Goal: Use online tool/utility: Utilize a website feature to perform a specific function

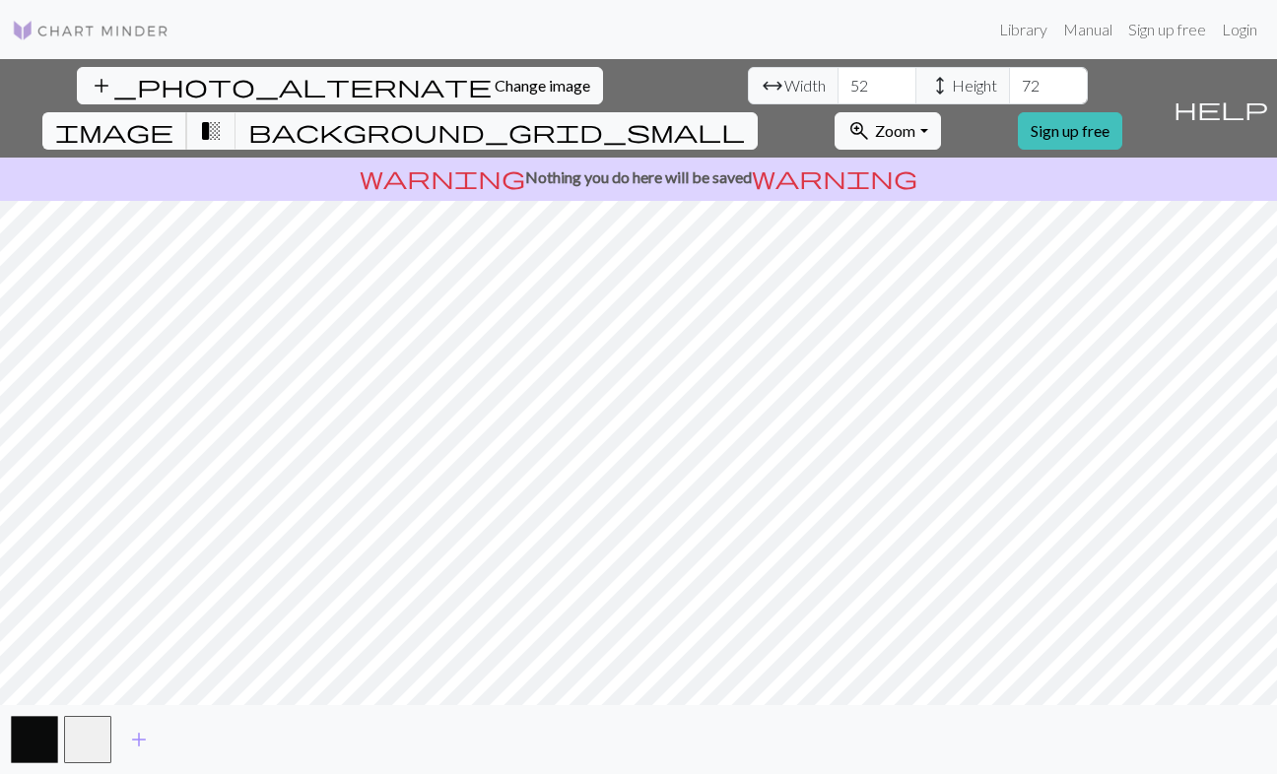
click at [173, 117] on span "image" at bounding box center [114, 131] width 118 height 28
click at [223, 117] on span "transition_fade" at bounding box center [211, 131] width 24 height 28
click at [1009, 90] on input "71" at bounding box center [1048, 85] width 79 height 37
click at [1009, 90] on input "70" at bounding box center [1048, 85] width 79 height 37
click at [1009, 90] on input "69" at bounding box center [1048, 85] width 79 height 37
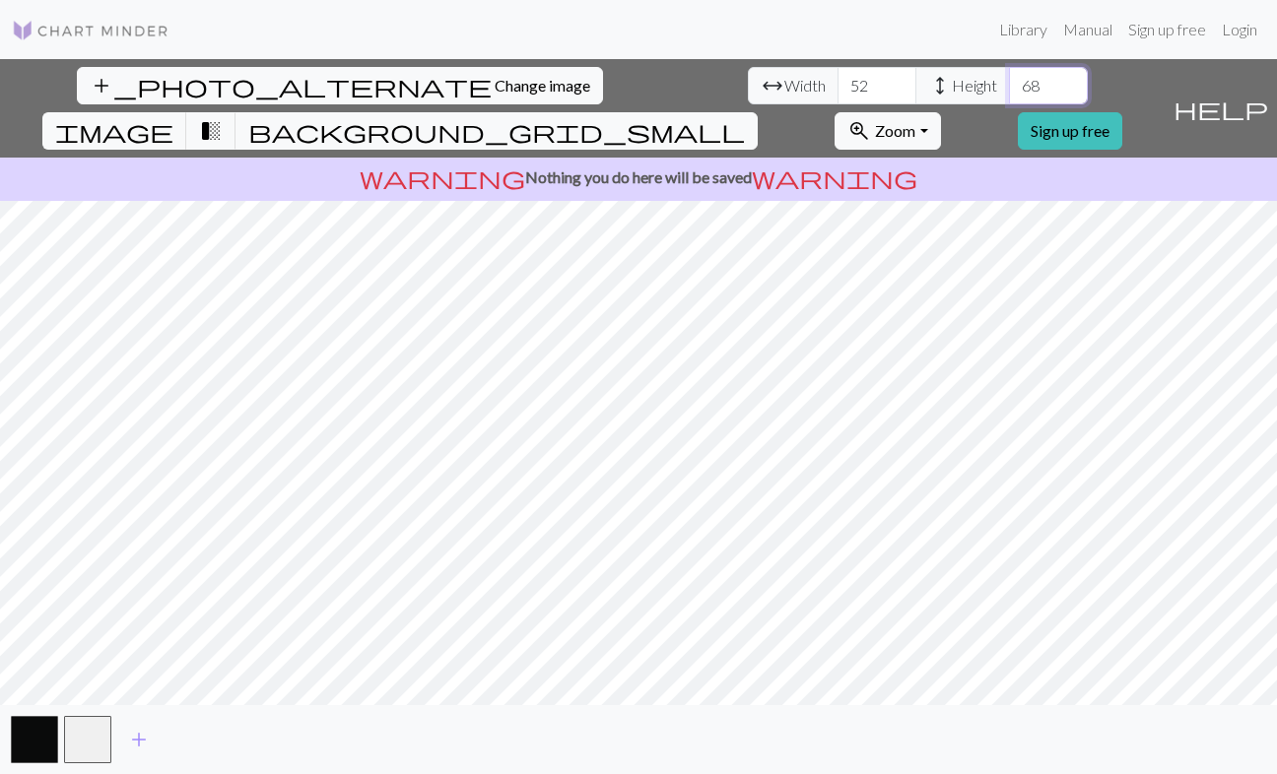
click at [1009, 90] on input "68" at bounding box center [1048, 85] width 79 height 37
click at [1009, 90] on input "67" at bounding box center [1048, 85] width 79 height 37
click at [1009, 90] on input "66" at bounding box center [1048, 85] width 79 height 37
click at [1009, 90] on input "65" at bounding box center [1048, 85] width 79 height 37
click at [1009, 90] on input "64" at bounding box center [1048, 85] width 79 height 37
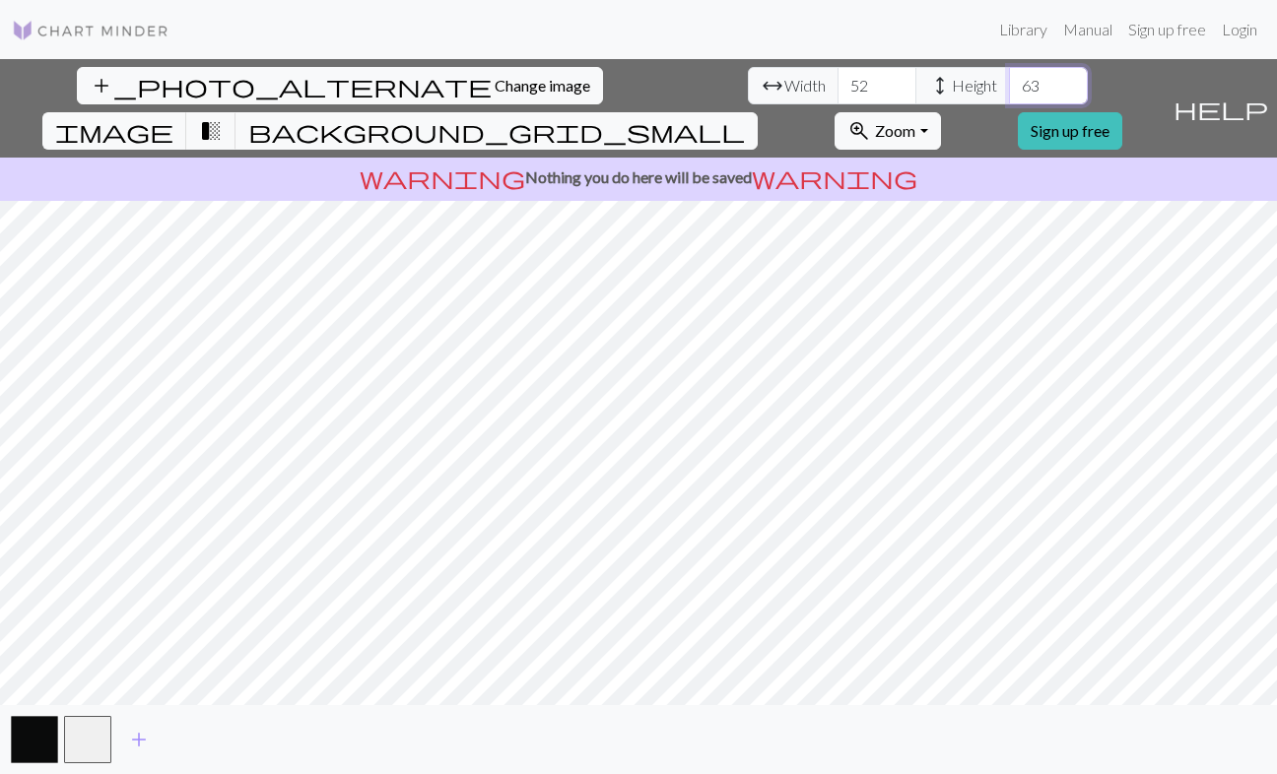
click at [1009, 90] on input "63" at bounding box center [1048, 85] width 79 height 37
click at [1009, 90] on input "62" at bounding box center [1048, 85] width 79 height 37
click at [1009, 90] on input "61" at bounding box center [1048, 85] width 79 height 37
click at [1009, 90] on input "60" at bounding box center [1048, 85] width 79 height 37
click at [1009, 90] on input "59" at bounding box center [1048, 85] width 79 height 37
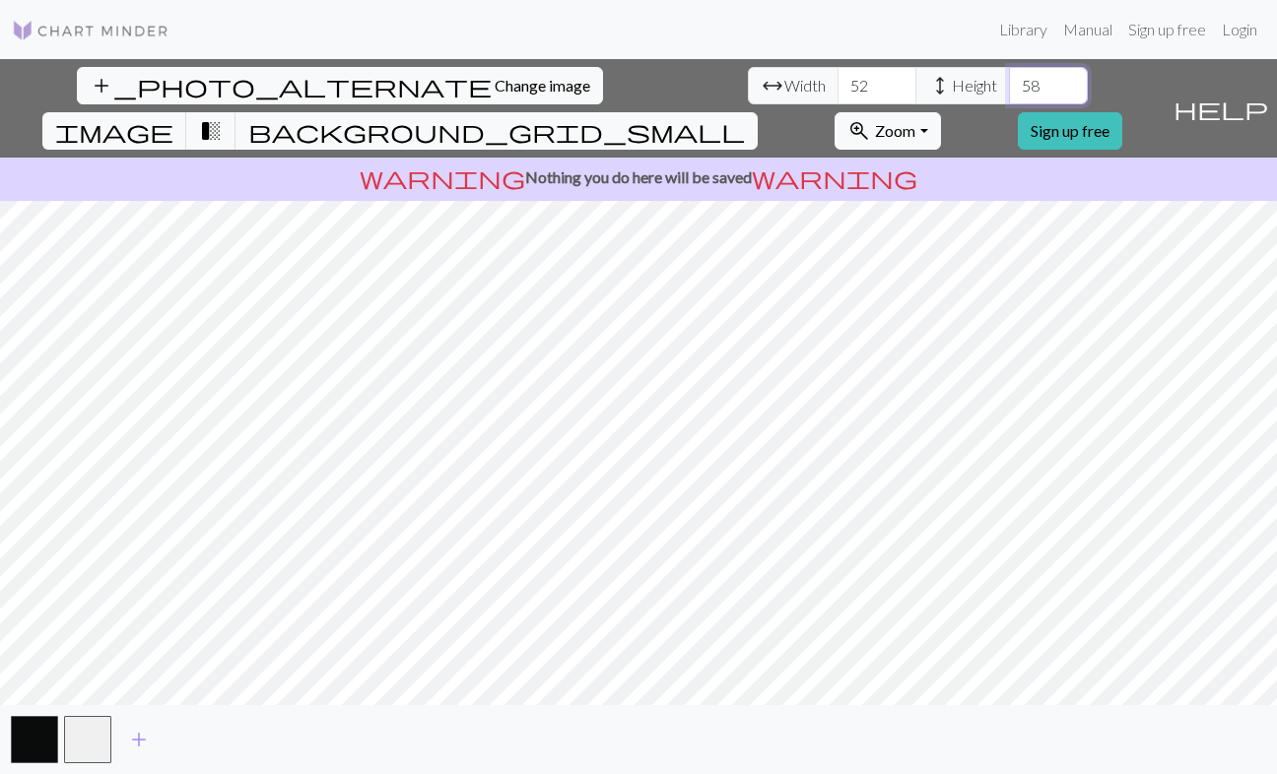
click at [1009, 90] on input "58" at bounding box center [1048, 85] width 79 height 37
click at [1009, 90] on input "57" at bounding box center [1048, 85] width 79 height 37
click at [1009, 90] on input "56" at bounding box center [1048, 85] width 79 height 37
click at [1009, 90] on input "55" at bounding box center [1048, 85] width 79 height 37
click at [1009, 90] on input "54" at bounding box center [1048, 85] width 79 height 37
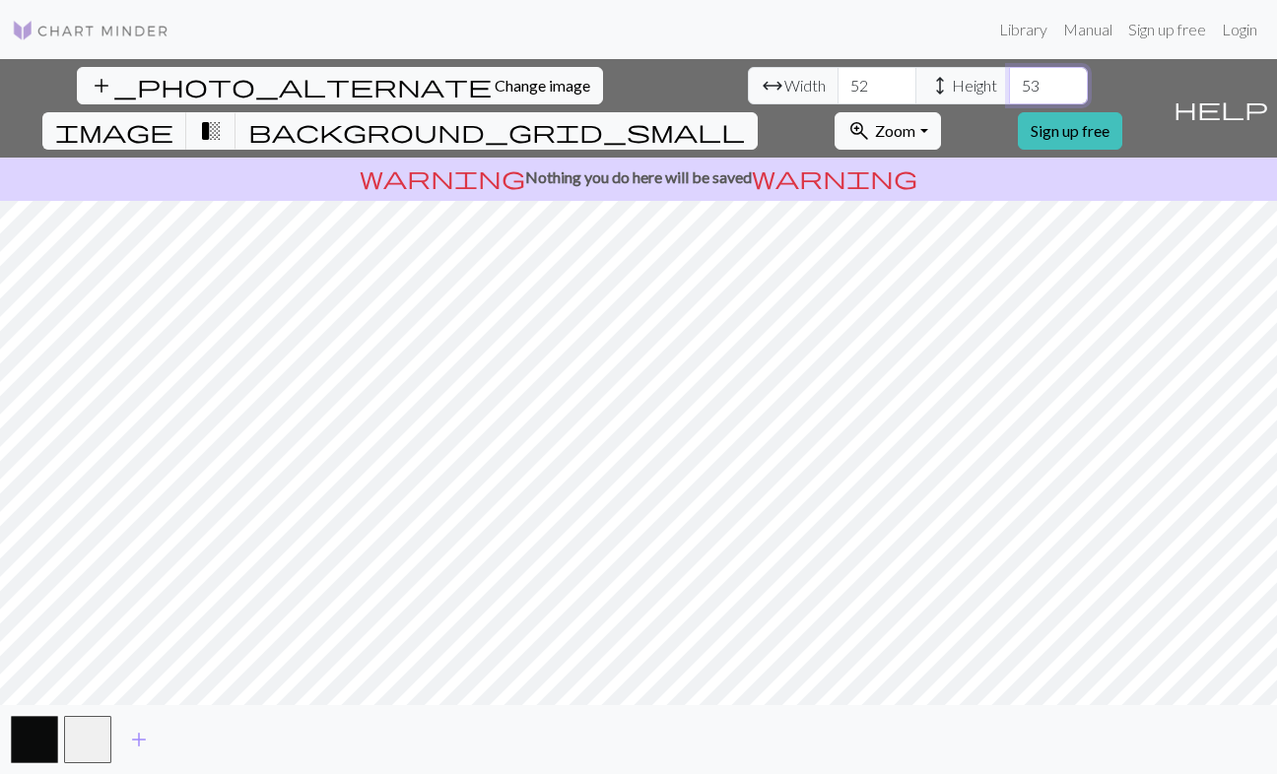
click at [1009, 90] on input "53" at bounding box center [1048, 85] width 79 height 37
click at [1009, 90] on input "52" at bounding box center [1048, 85] width 79 height 37
click at [1009, 90] on input "51" at bounding box center [1048, 85] width 79 height 37
click at [1009, 90] on input "50" at bounding box center [1048, 85] width 79 height 37
click at [1009, 90] on input "49" at bounding box center [1048, 85] width 79 height 37
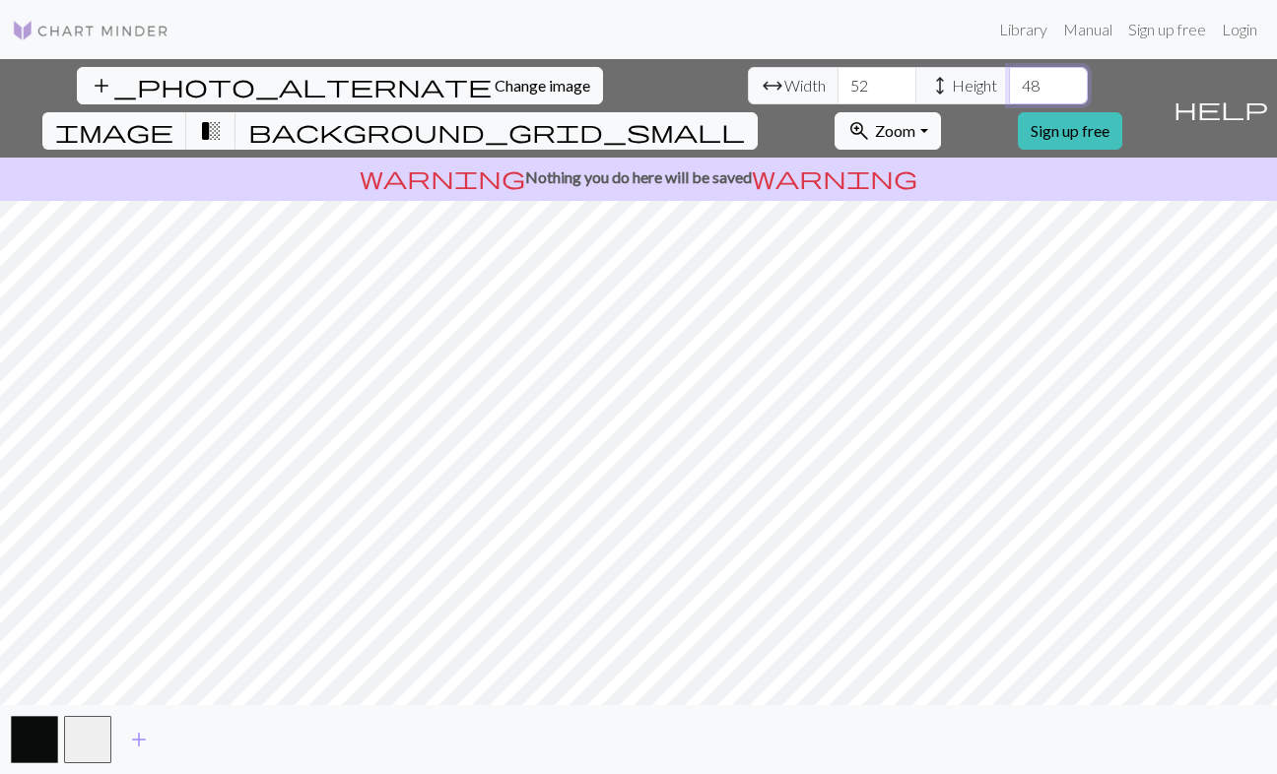
click at [1009, 90] on input "48" at bounding box center [1048, 85] width 79 height 37
click at [1009, 79] on input "49" at bounding box center [1048, 85] width 79 height 37
click at [1009, 79] on input "50" at bounding box center [1048, 85] width 79 height 37
click at [1009, 79] on input "51" at bounding box center [1048, 85] width 79 height 37
click at [1009, 79] on input "52" at bounding box center [1048, 85] width 79 height 37
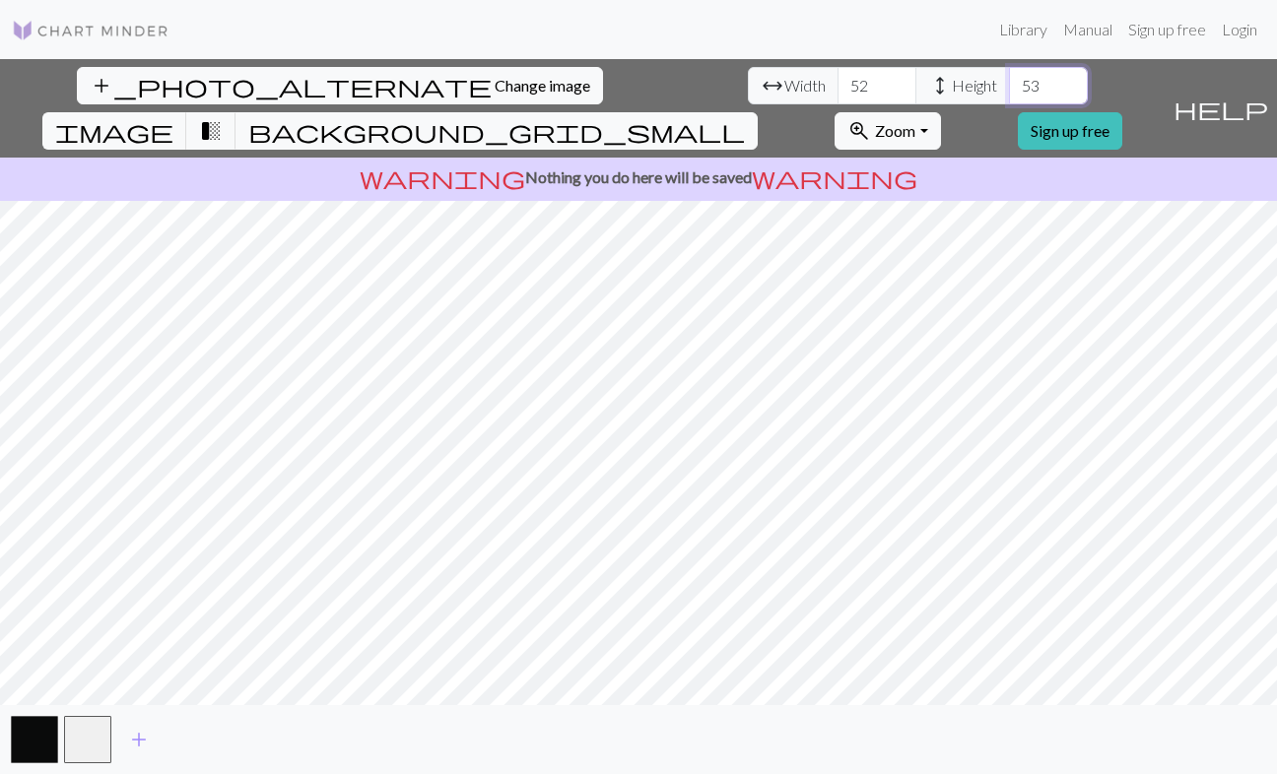
click at [1009, 79] on input "53" at bounding box center [1048, 85] width 79 height 37
click at [1009, 79] on input "54" at bounding box center [1048, 85] width 79 height 37
click at [1009, 79] on input "55" at bounding box center [1048, 85] width 79 height 37
click at [1009, 79] on input "56" at bounding box center [1048, 85] width 79 height 37
click at [1009, 79] on input "57" at bounding box center [1048, 85] width 79 height 37
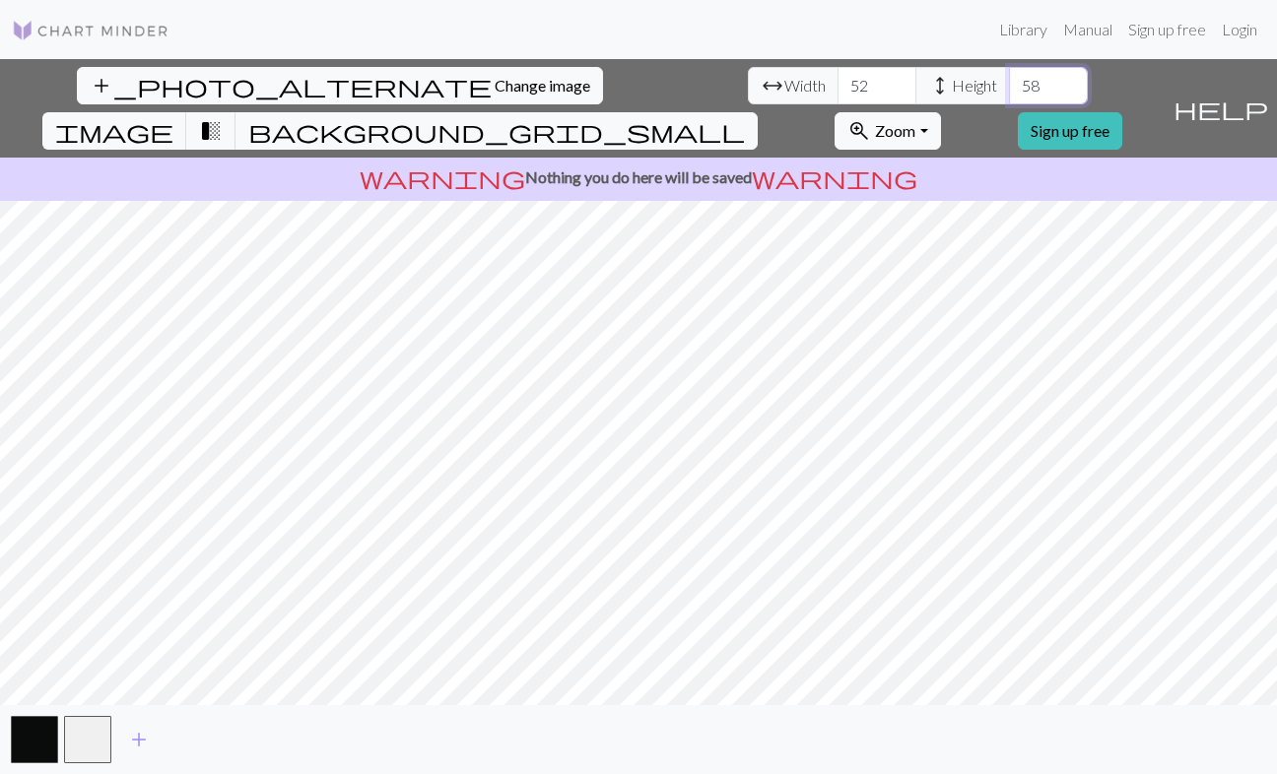
click at [1009, 79] on input "58" at bounding box center [1048, 85] width 79 height 37
click at [1009, 79] on input "59" at bounding box center [1048, 85] width 79 height 37
type input "60"
click at [1009, 79] on input "60" at bounding box center [1048, 85] width 79 height 37
click at [837, 90] on input "51" at bounding box center [876, 85] width 79 height 37
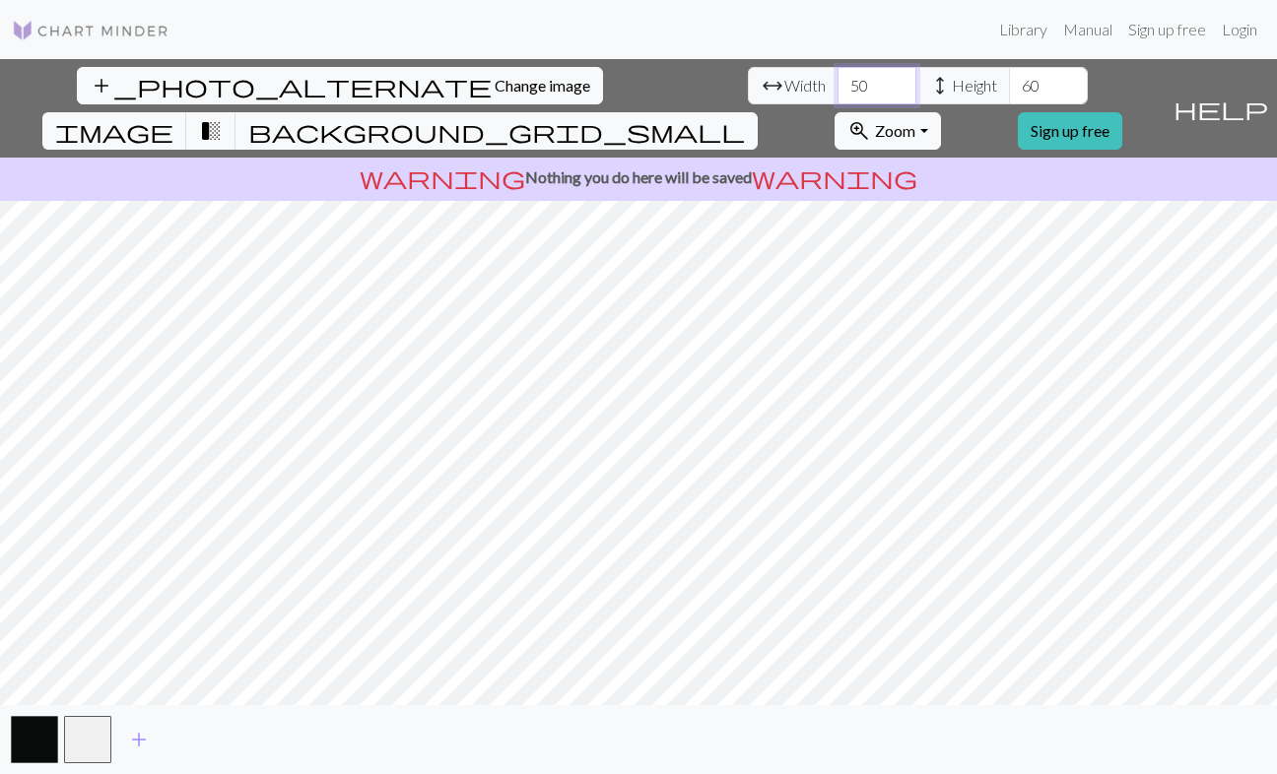
click at [837, 90] on input "50" at bounding box center [876, 85] width 79 height 37
click at [837, 90] on input "49" at bounding box center [876, 85] width 79 height 37
click at [837, 90] on input "48" at bounding box center [876, 85] width 79 height 37
click at [837, 90] on input "47" at bounding box center [876, 85] width 79 height 37
click at [837, 90] on input "46" at bounding box center [876, 85] width 79 height 37
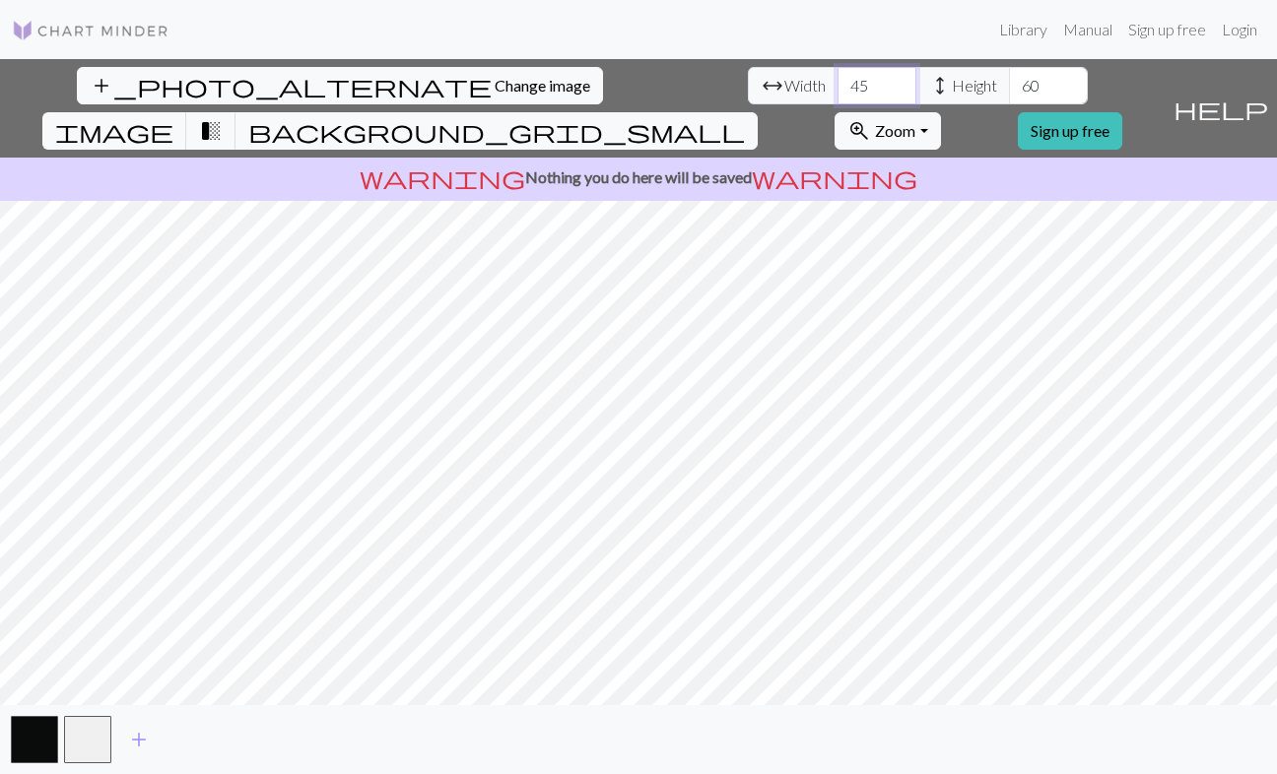
click at [837, 90] on input "45" at bounding box center [876, 85] width 79 height 37
click at [837, 80] on input "46" at bounding box center [876, 85] width 79 height 37
click at [837, 80] on input "47" at bounding box center [876, 85] width 79 height 37
click at [837, 80] on input "48" at bounding box center [876, 85] width 79 height 37
click at [837, 86] on input "47" at bounding box center [876, 85] width 79 height 37
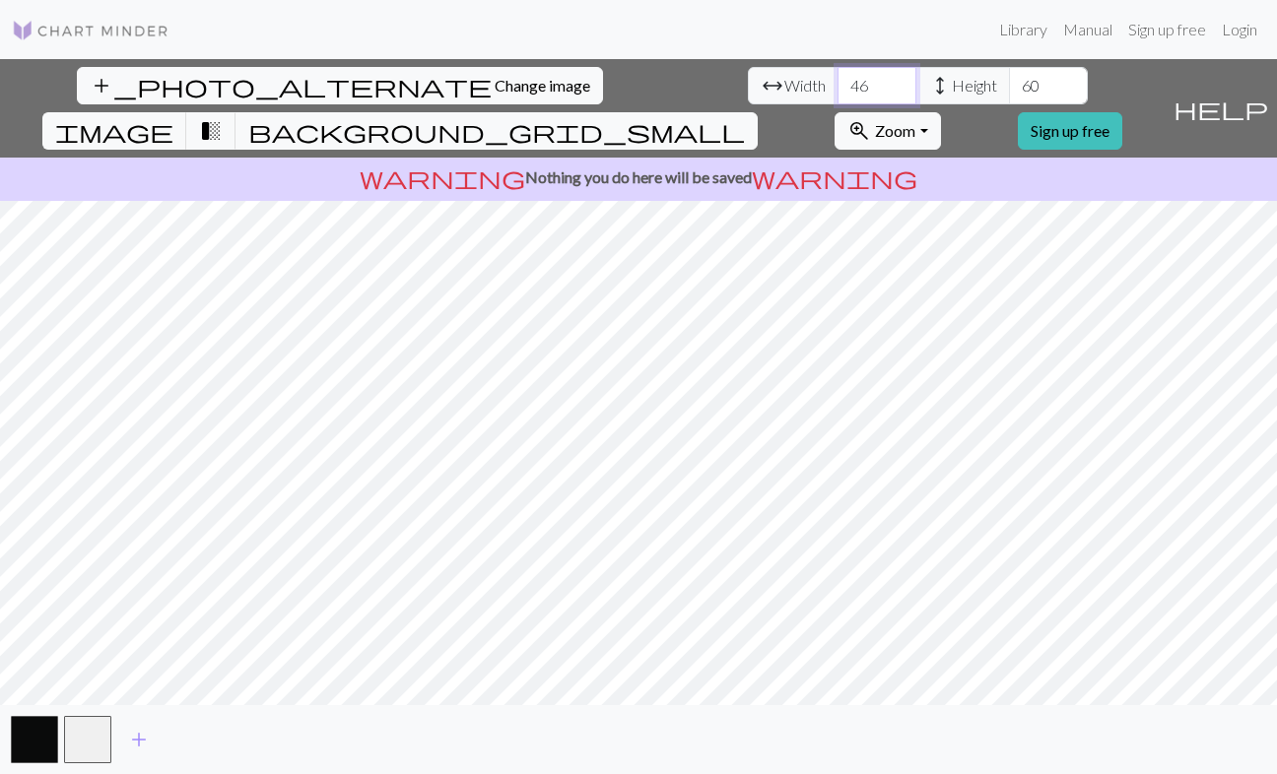
click at [837, 86] on input "46" at bounding box center [876, 85] width 79 height 37
click at [837, 86] on input "45" at bounding box center [876, 85] width 79 height 37
click at [837, 86] on input "44" at bounding box center [876, 85] width 79 height 37
click at [837, 86] on input "43" at bounding box center [876, 85] width 79 height 37
click at [837, 86] on input "42" at bounding box center [876, 85] width 79 height 37
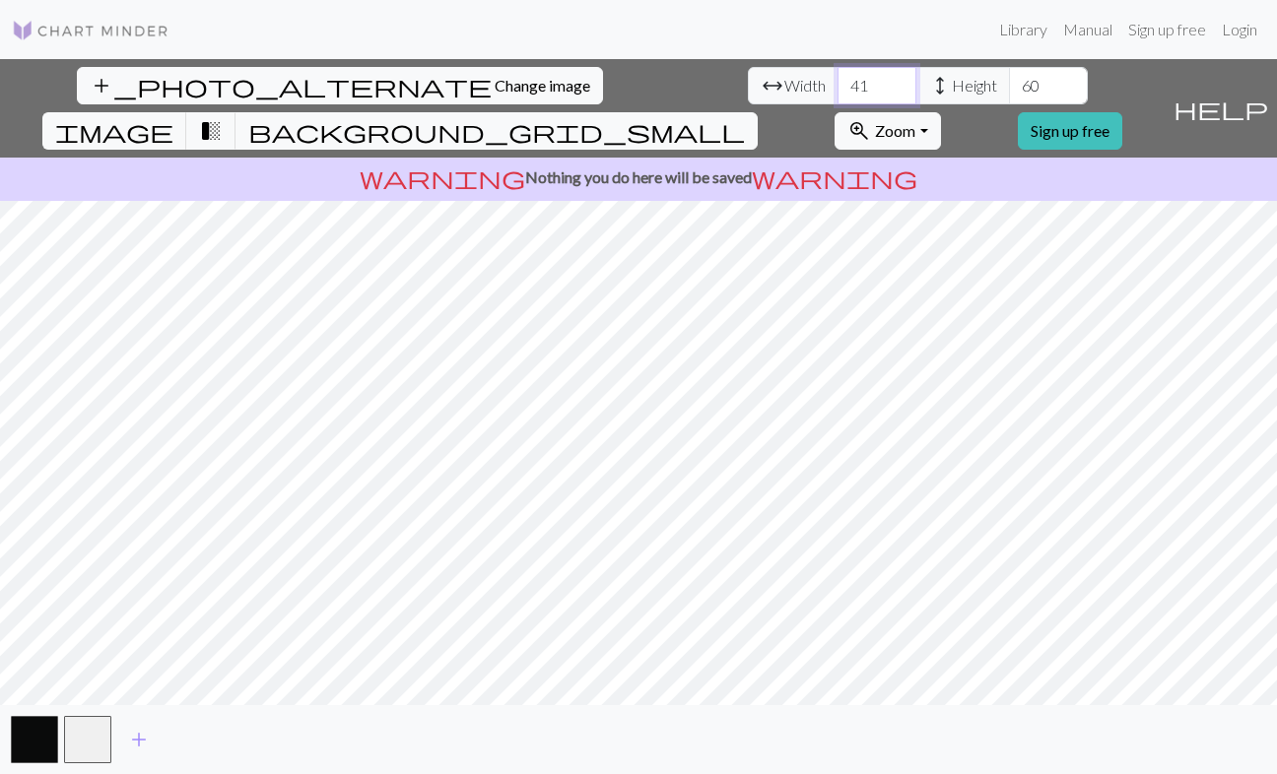
click at [837, 86] on input "41" at bounding box center [876, 85] width 79 height 37
click at [837, 86] on input "40" at bounding box center [876, 85] width 79 height 37
click at [837, 86] on input "39" at bounding box center [876, 85] width 79 height 37
click at [837, 86] on input "38" at bounding box center [876, 85] width 79 height 37
click at [837, 86] on input "37" at bounding box center [876, 85] width 79 height 37
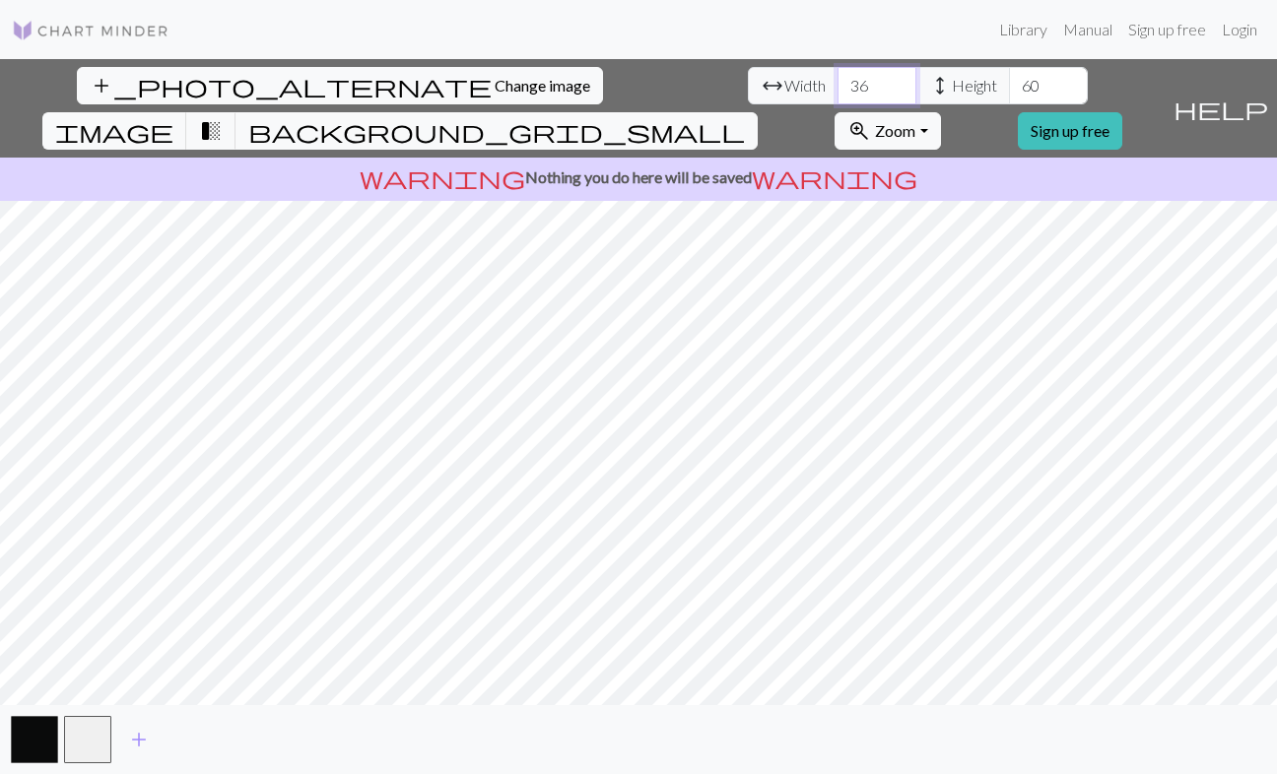
click at [837, 86] on input "36" at bounding box center [876, 85] width 79 height 37
click at [837, 86] on input "35" at bounding box center [876, 85] width 79 height 37
click at [837, 86] on input "34" at bounding box center [876, 85] width 79 height 37
click at [837, 86] on input "33" at bounding box center [876, 85] width 79 height 37
click at [837, 79] on input "34" at bounding box center [876, 85] width 79 height 37
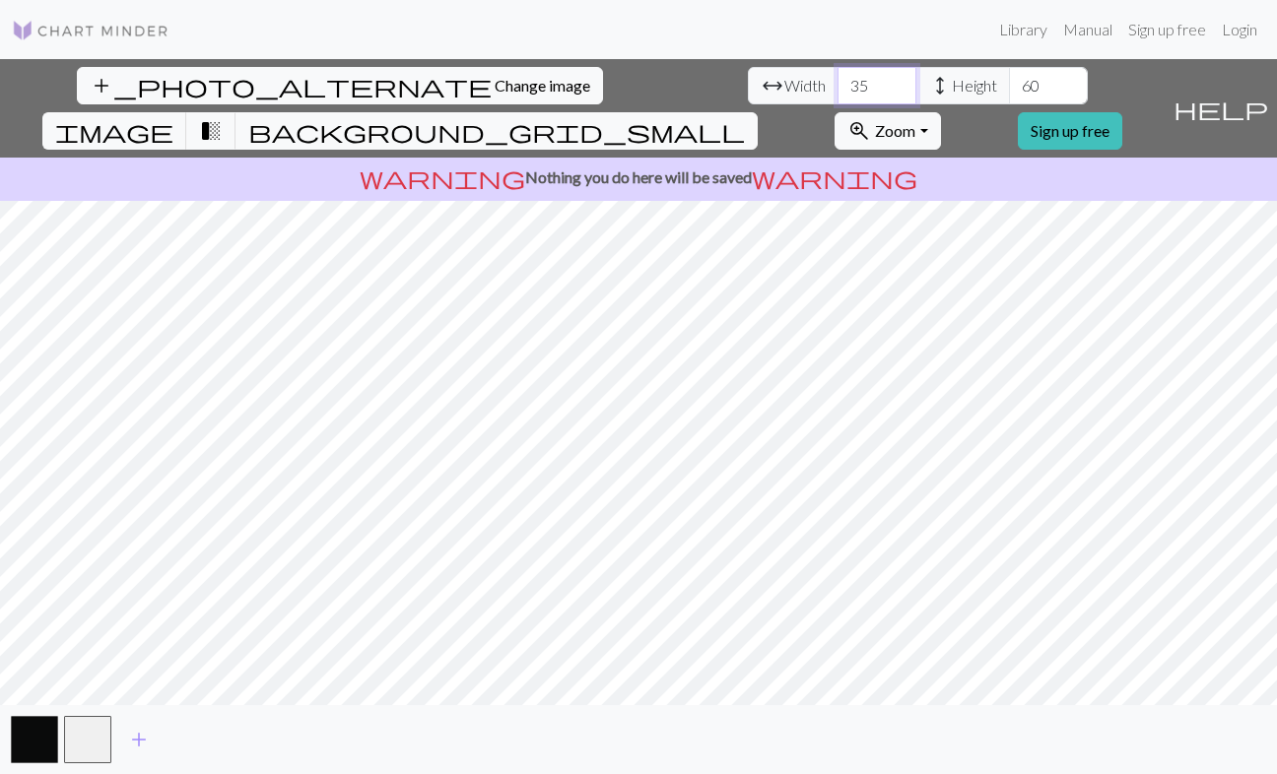
click at [837, 79] on input "35" at bounding box center [876, 85] width 79 height 37
click at [837, 79] on input "36" at bounding box center [876, 85] width 79 height 37
click at [837, 79] on input "37" at bounding box center [876, 85] width 79 height 37
click at [837, 79] on input "38" at bounding box center [876, 85] width 79 height 37
click at [837, 79] on input "39" at bounding box center [876, 85] width 79 height 37
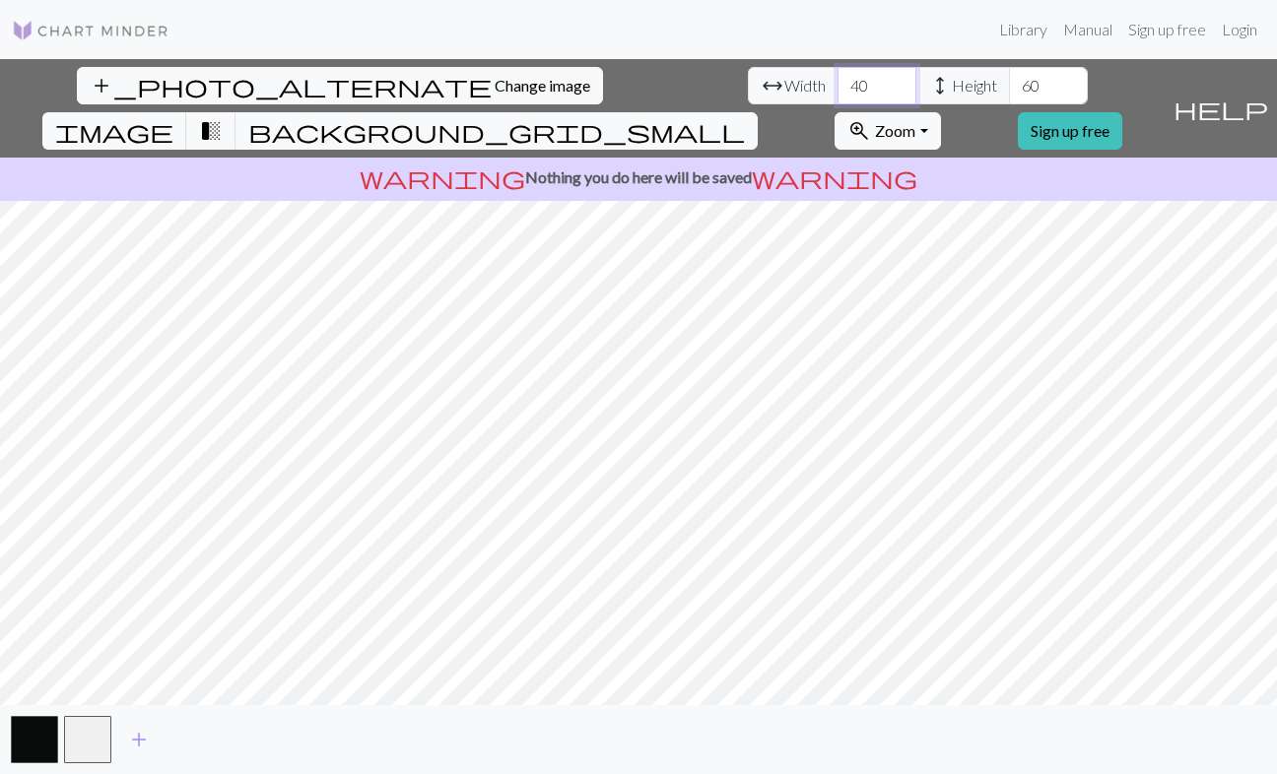
click at [837, 79] on input "40" at bounding box center [876, 85] width 79 height 37
click at [837, 79] on input "41" at bounding box center [876, 85] width 79 height 37
click at [837, 79] on input "42" at bounding box center [876, 85] width 79 height 37
click at [837, 79] on input "43" at bounding box center [876, 85] width 79 height 37
click at [837, 79] on input "44" at bounding box center [876, 85] width 79 height 37
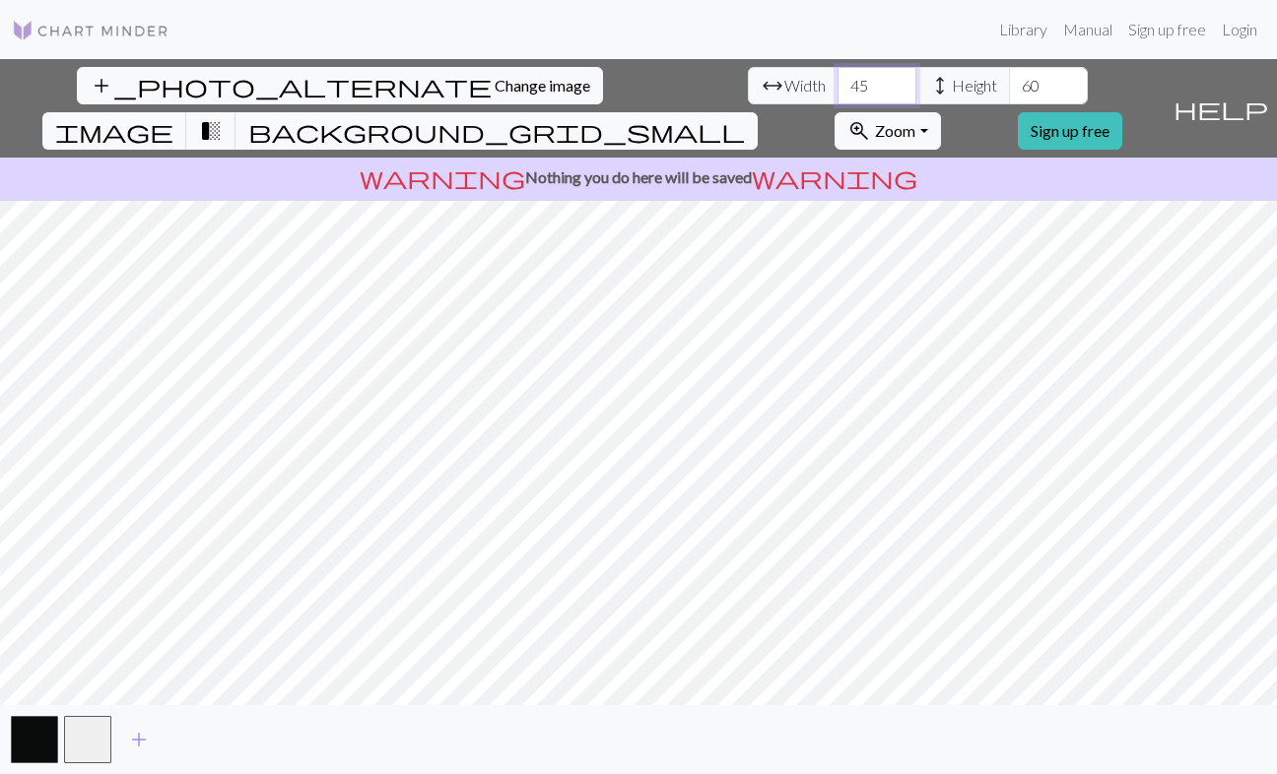
click at [837, 79] on input "45" at bounding box center [876, 85] width 79 height 37
click at [837, 79] on input "46" at bounding box center [876, 85] width 79 height 37
click at [837, 79] on input "47" at bounding box center [876, 85] width 79 height 37
click at [837, 80] on input "48" at bounding box center [876, 85] width 79 height 37
click at [837, 80] on input "49" at bounding box center [876, 85] width 79 height 37
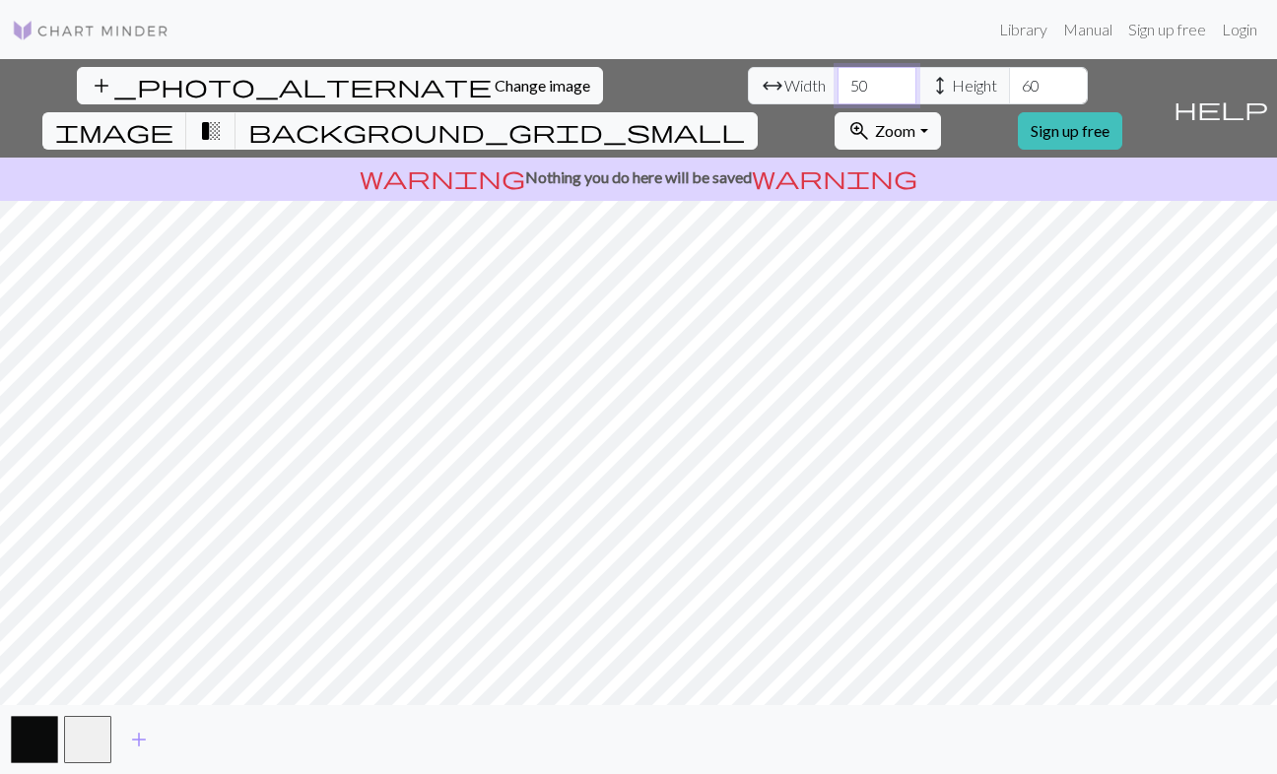
click at [837, 80] on input "50" at bounding box center [876, 85] width 79 height 37
click at [837, 80] on input "51" at bounding box center [876, 85] width 79 height 37
type input "52"
click at [837, 80] on input "52" at bounding box center [876, 85] width 79 height 37
click at [1009, 82] on input "61" at bounding box center [1048, 85] width 79 height 37
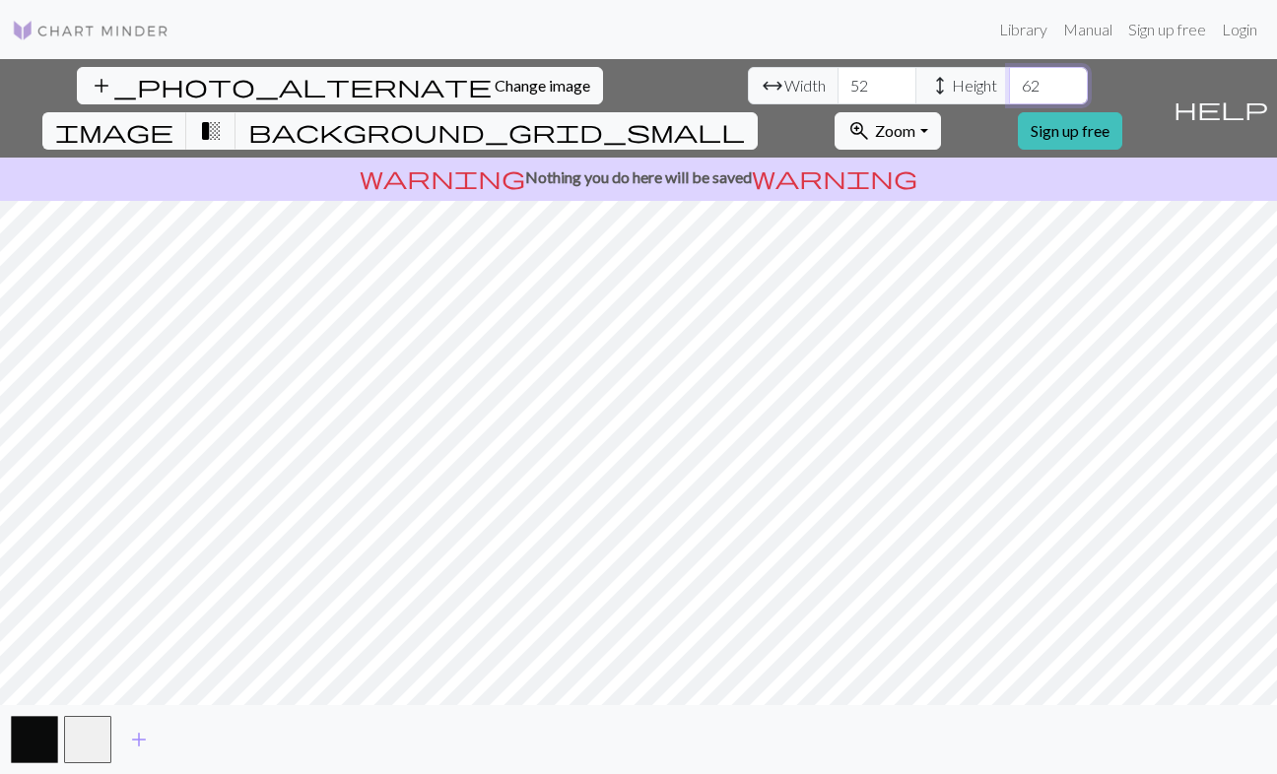
click at [1009, 82] on input "62" at bounding box center [1048, 85] width 79 height 37
click at [1009, 82] on input "63" at bounding box center [1048, 85] width 79 height 37
click at [1009, 82] on input "64" at bounding box center [1048, 85] width 79 height 37
click at [1009, 82] on input "65" at bounding box center [1048, 85] width 79 height 37
click at [1009, 82] on input "66" at bounding box center [1048, 85] width 79 height 37
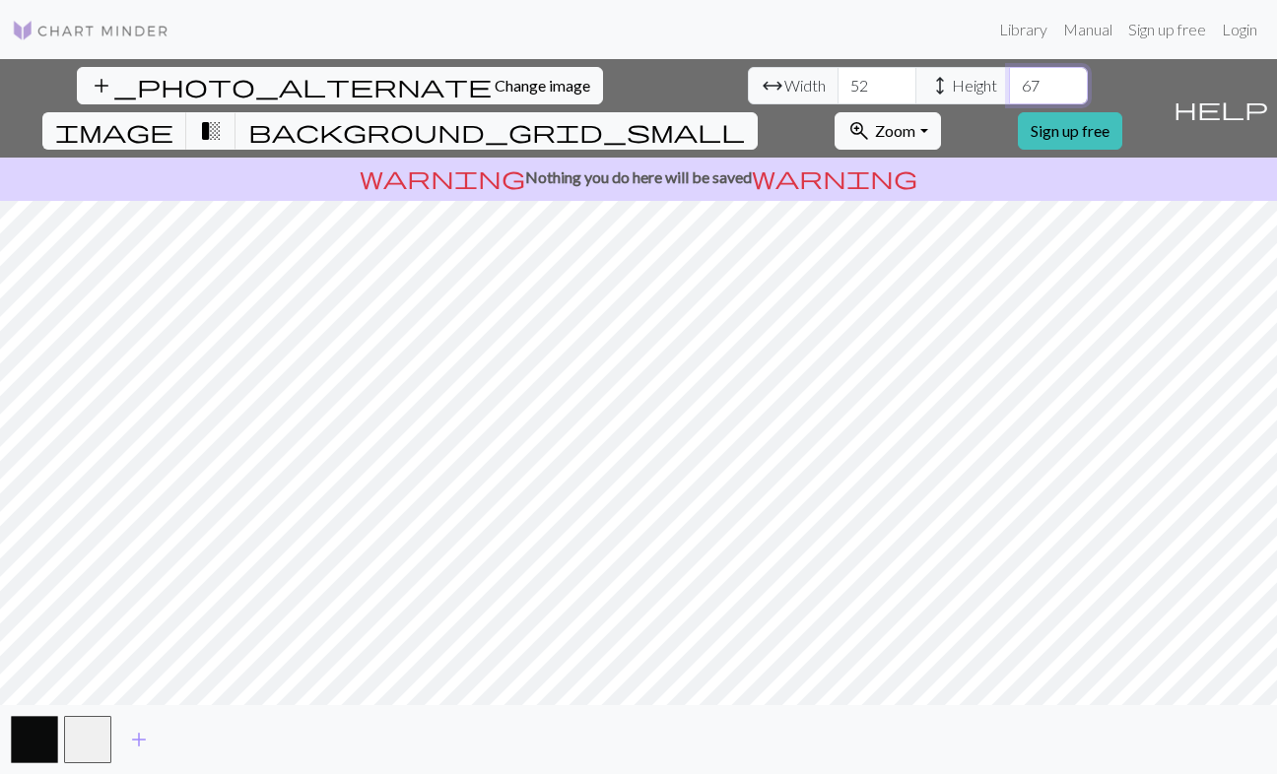
click at [1009, 82] on input "67" at bounding box center [1048, 85] width 79 height 37
click at [1009, 82] on input "68" at bounding box center [1048, 85] width 79 height 37
click at [1009, 82] on input "69" at bounding box center [1048, 85] width 79 height 37
click at [1009, 82] on input "70" at bounding box center [1048, 85] width 79 height 37
click at [1009, 82] on input "71" at bounding box center [1048, 85] width 79 height 37
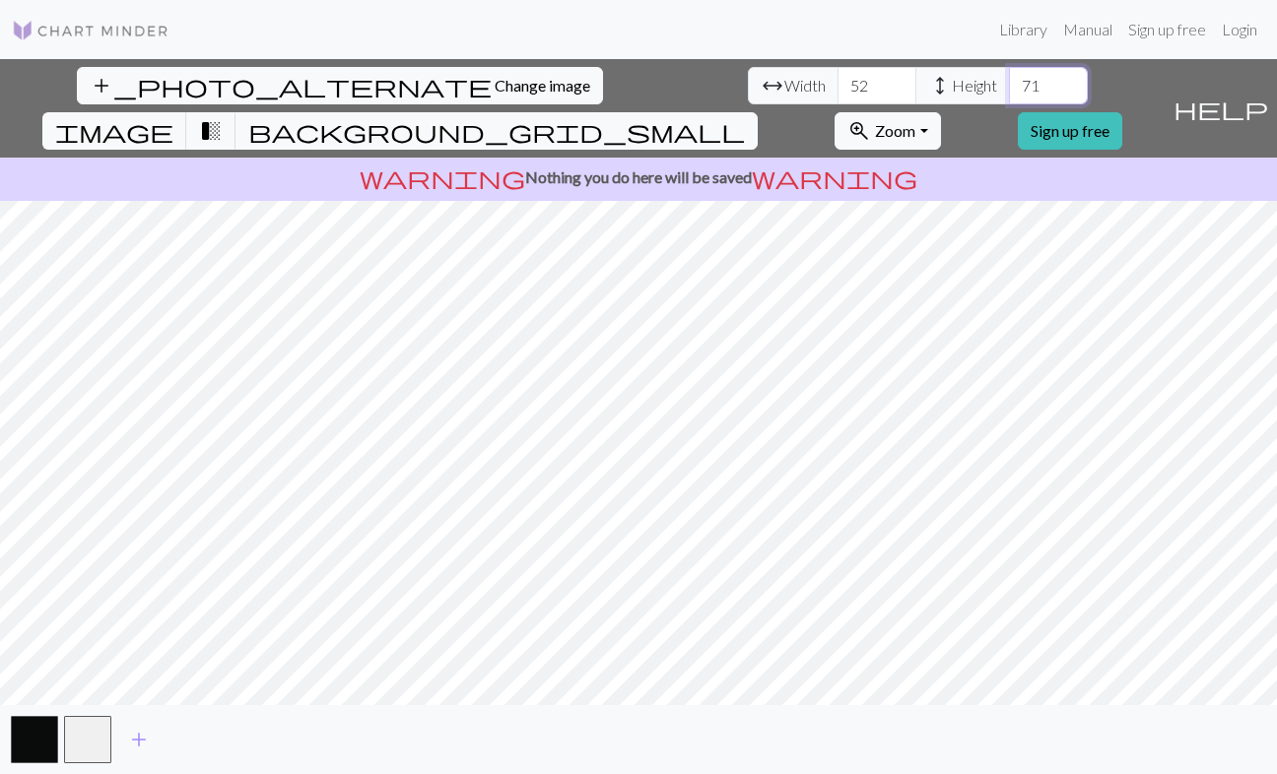
type input "72"
click at [1009, 82] on input "72" at bounding box center [1048, 85] width 79 height 37
